Goal: Use online tool/utility: Utilize a website feature to perform a specific function

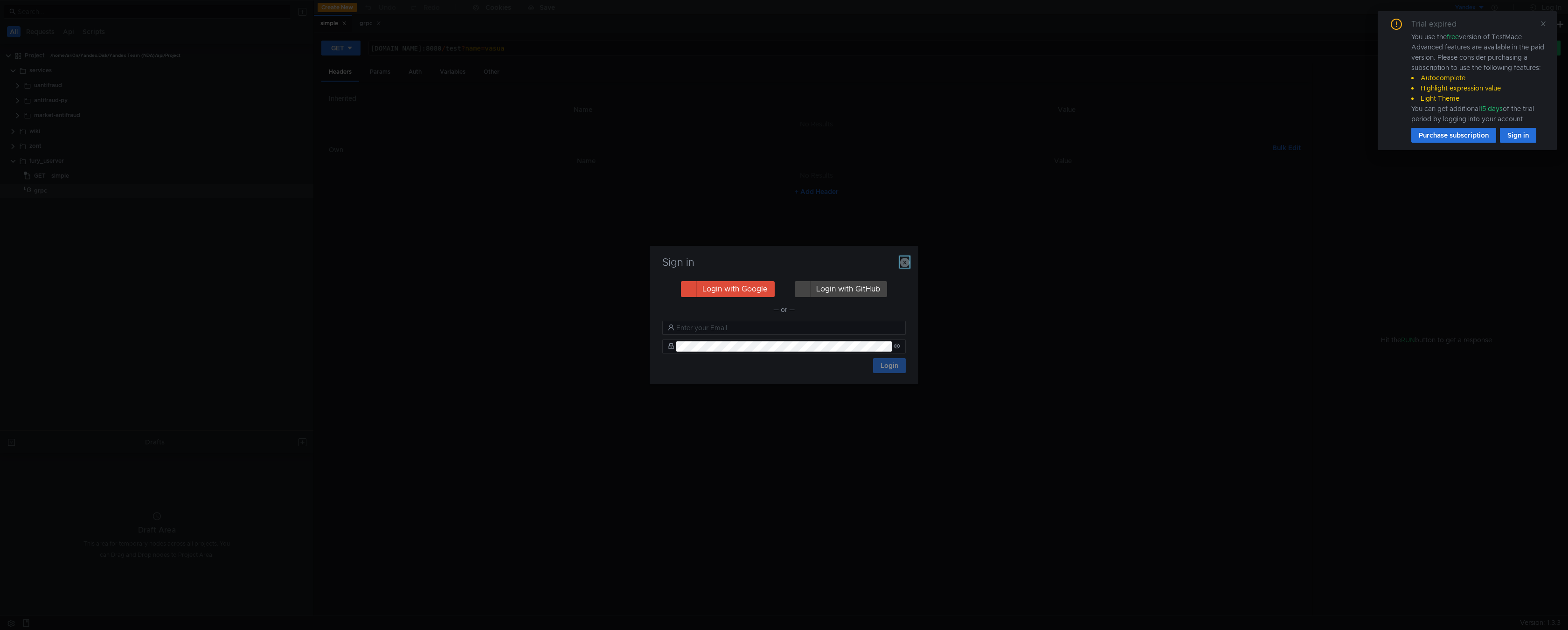
click at [908, 264] on icon "button" at bounding box center [905, 262] width 9 height 9
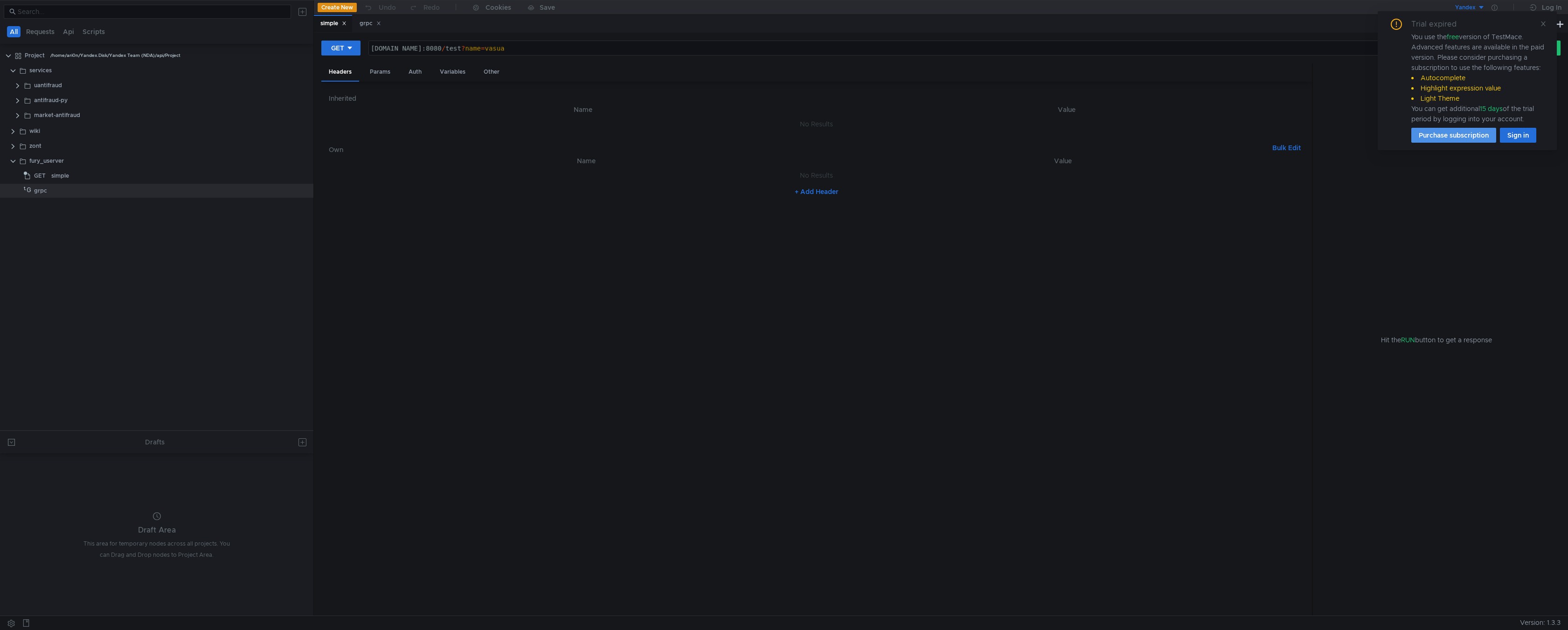
click at [1454, 133] on button "Purchase subscription" at bounding box center [1454, 135] width 85 height 15
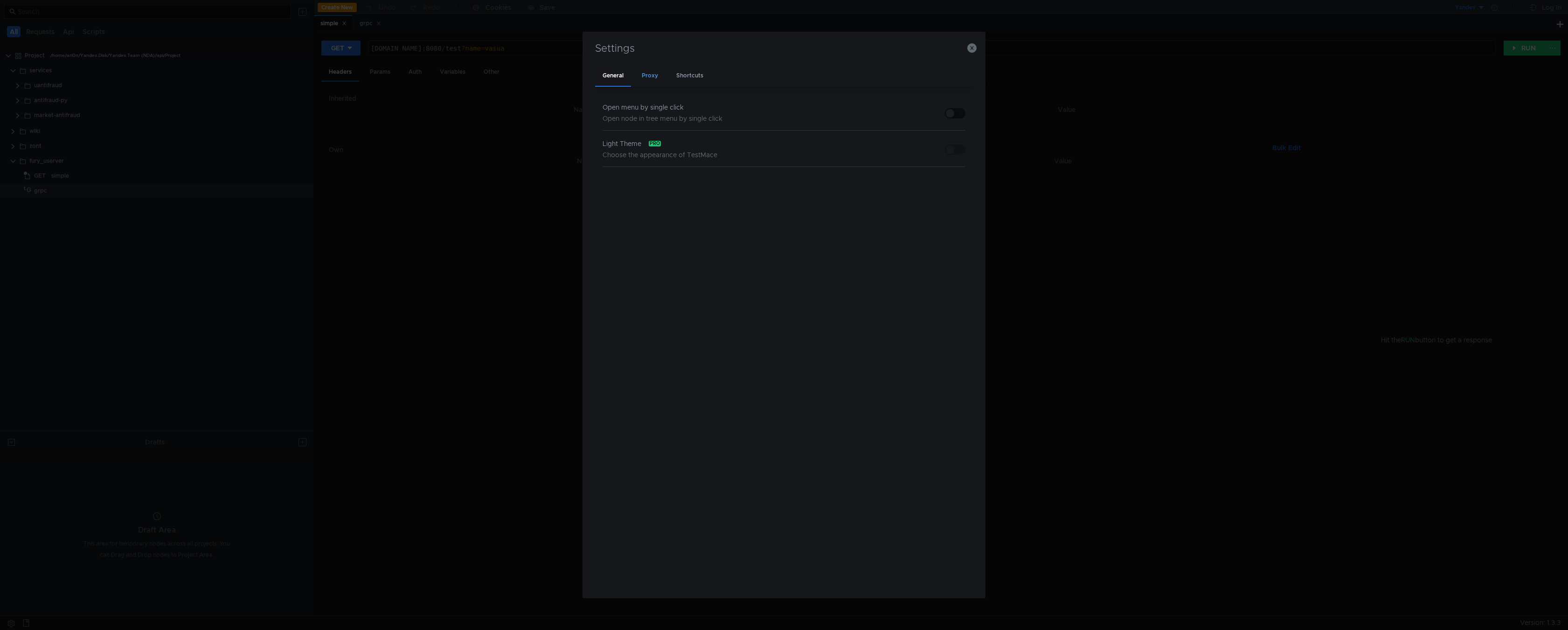
click at [650, 79] on div "Proxy" at bounding box center [649, 76] width 31 height 22
click at [687, 77] on div "Shortcuts" at bounding box center [690, 76] width 42 height 22
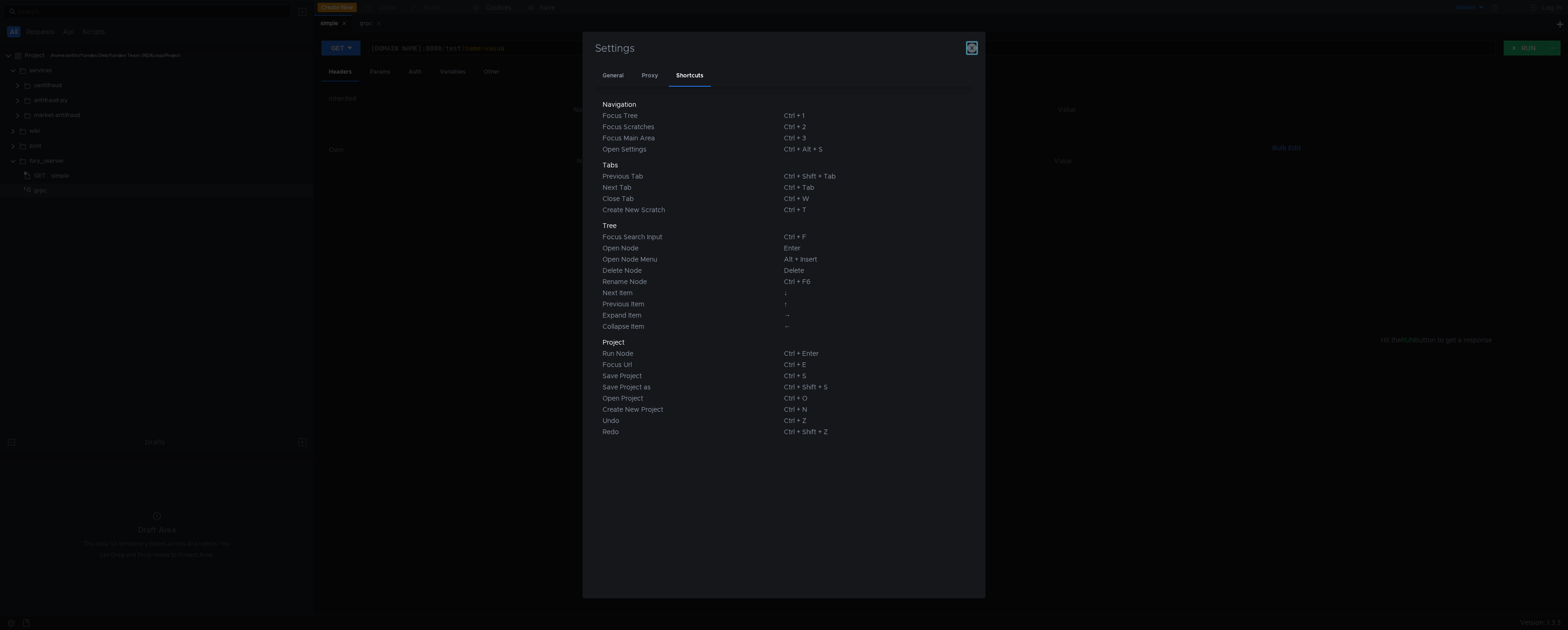
click at [975, 50] on icon "button" at bounding box center [971, 47] width 9 height 9
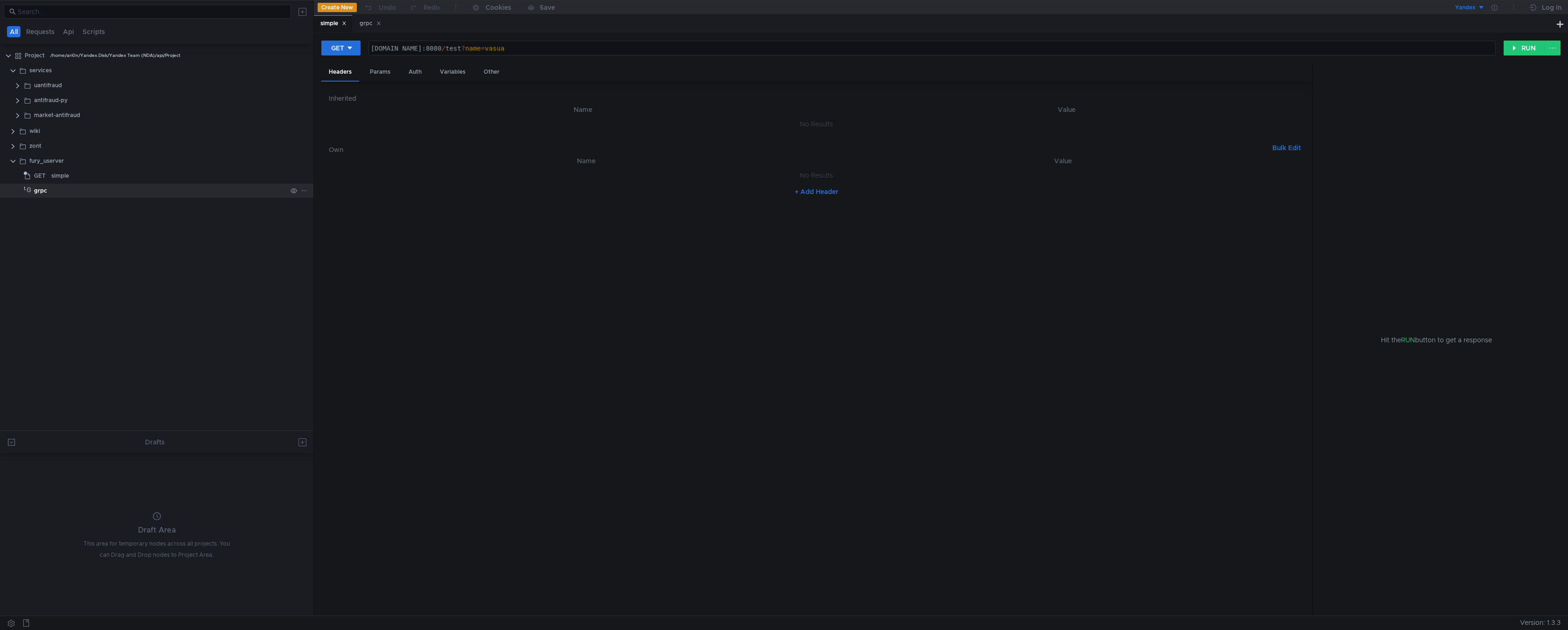
click at [51, 192] on div "grpc" at bounding box center [160, 191] width 253 height 14
click at [40, 194] on div "grpc" at bounding box center [40, 191] width 13 height 14
click at [1497, 51] on button at bounding box center [1496, 47] width 16 height 15
click at [1497, 51] on div at bounding box center [784, 315] width 1568 height 630
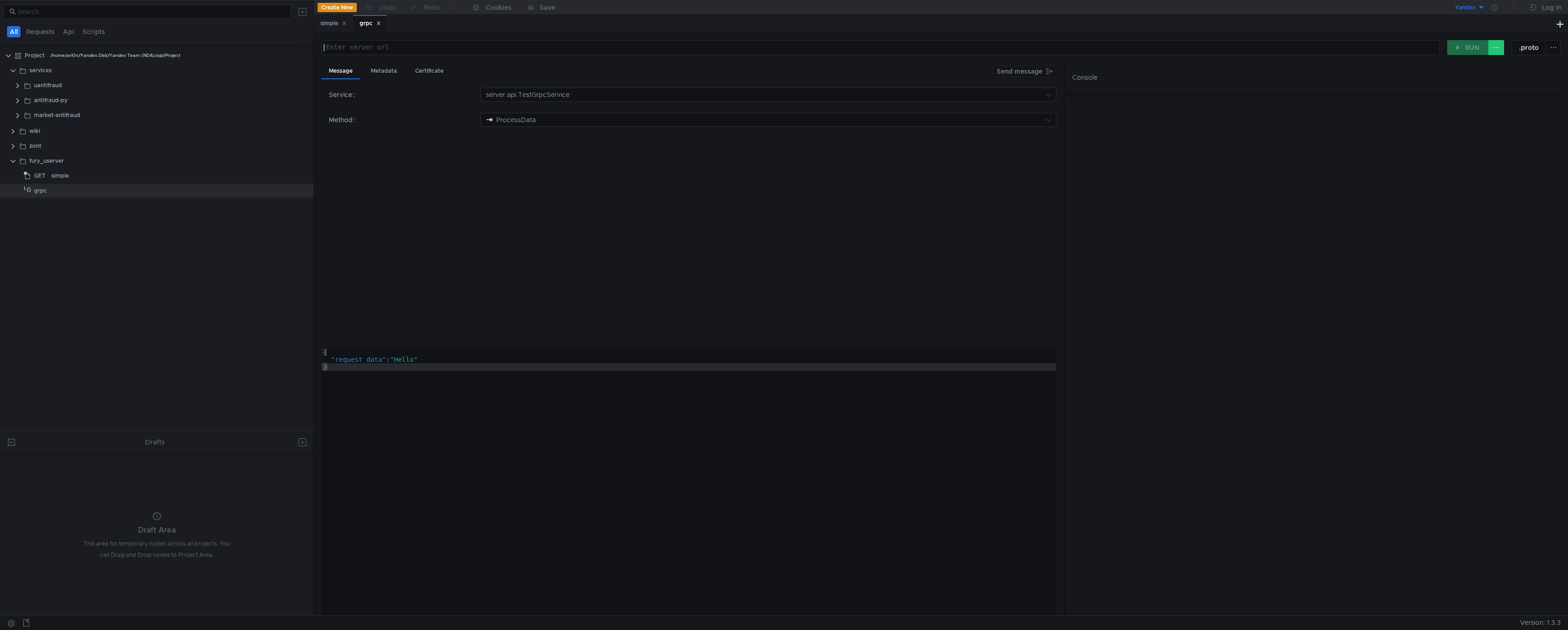
click at [350, 48] on div at bounding box center [881, 55] width 1118 height 23
paste textarea "[DOMAIN_NAME]"
type textarea "[DOMAIN_NAME]:8080"
click at [1472, 51] on button "RUN" at bounding box center [1468, 47] width 41 height 15
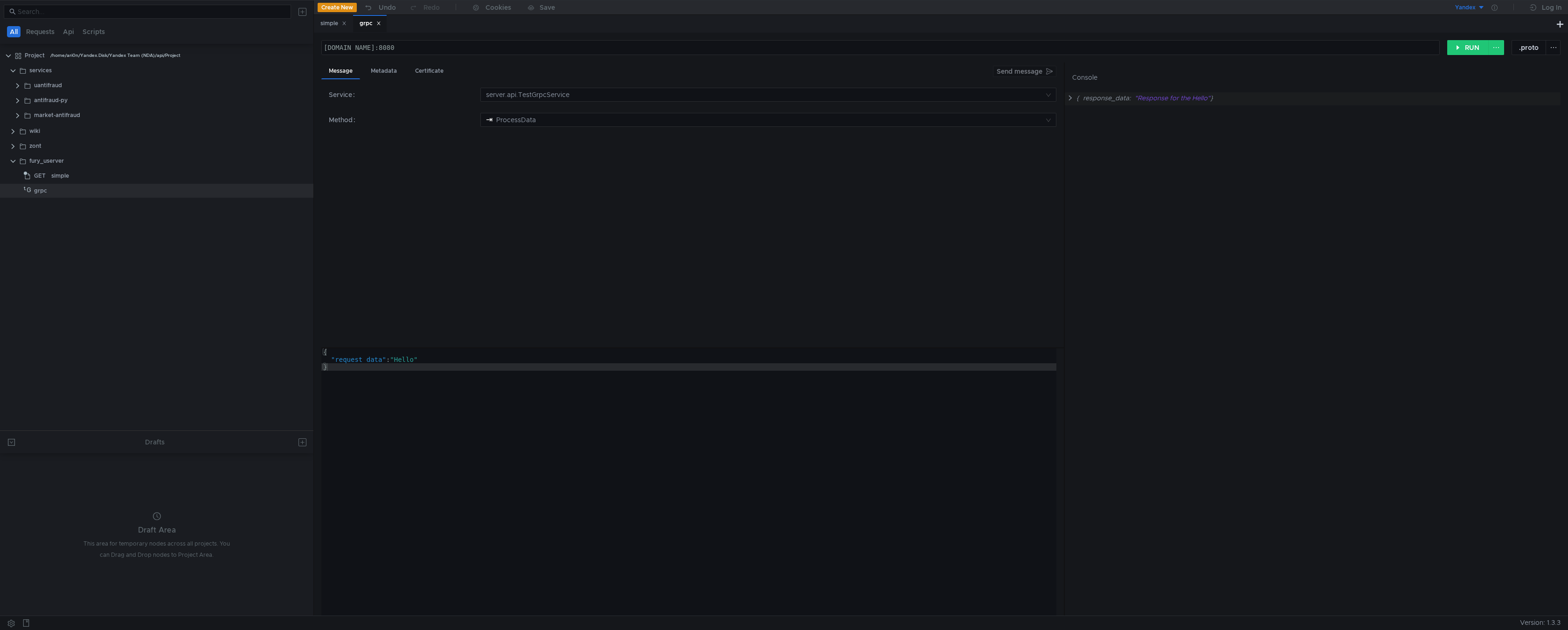
click at [406, 359] on div "{ "request_data" : "Hello" }" at bounding box center [689, 489] width 735 height 282
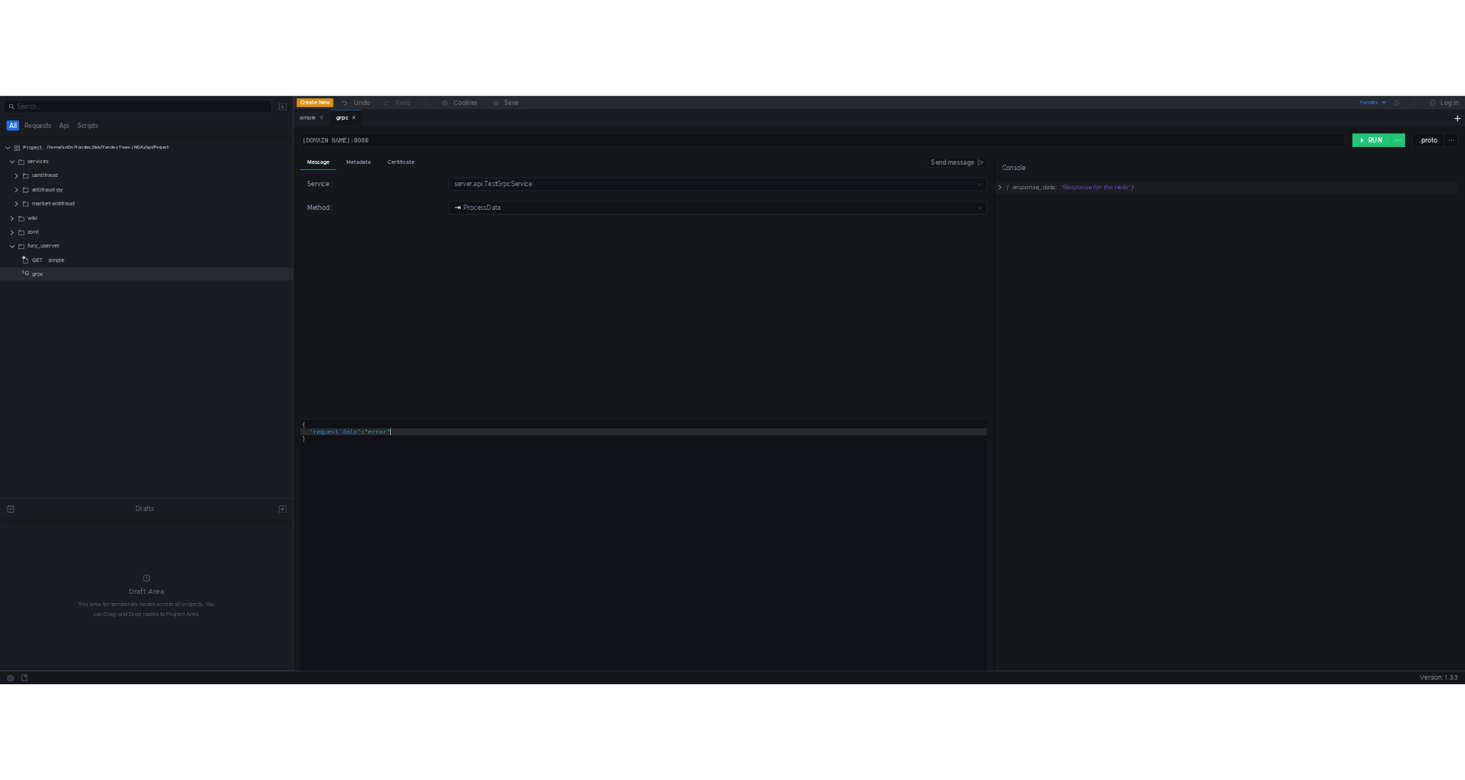
scroll to position [0, 11]
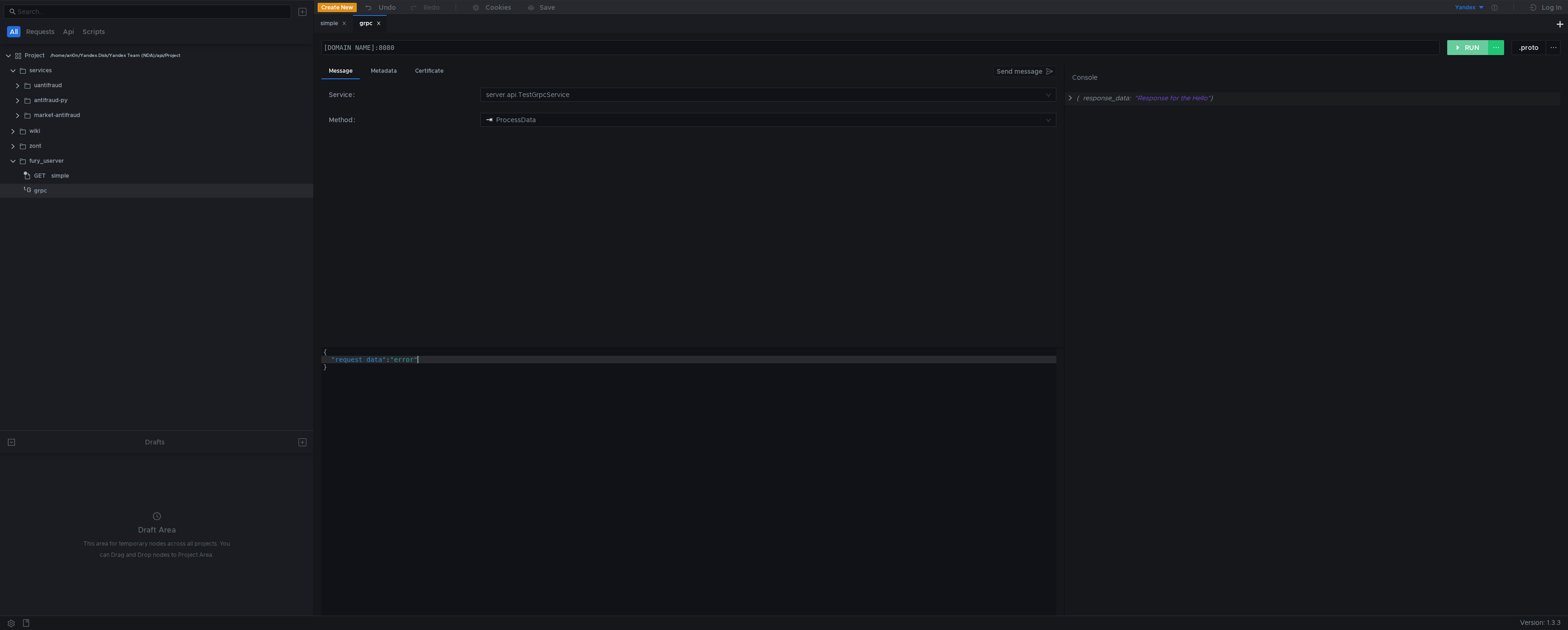
type textarea ""request_data": "error""
click at [1465, 47] on button "RUN" at bounding box center [1468, 47] width 41 height 15
click at [1070, 98] on clr-icon at bounding box center [1070, 98] width 7 height 7
click at [1091, 111] on div "error" at bounding box center [1085, 111] width 15 height 11
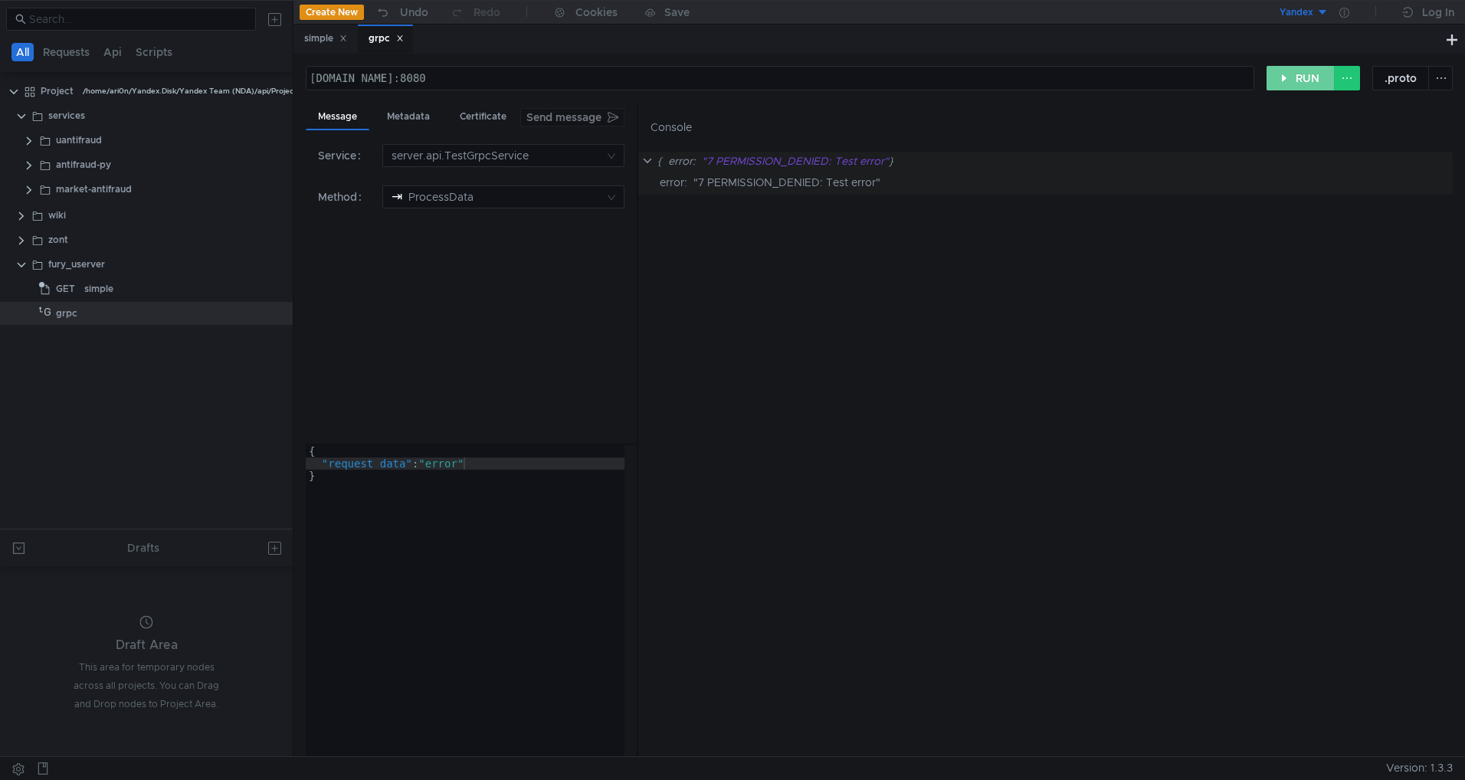
click at [1297, 72] on button "RUN" at bounding box center [1301, 78] width 68 height 25
